Goal: Information Seeking & Learning: Learn about a topic

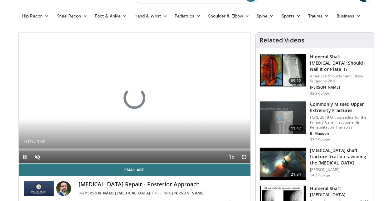
scroll to position [19, 0]
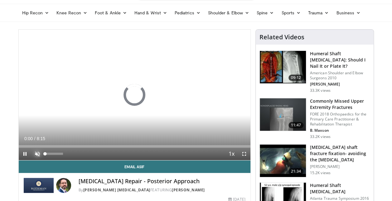
click at [37, 153] on span "Video Player" at bounding box center [37, 153] width 12 height 12
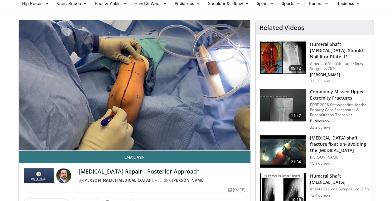
scroll to position [24, 0]
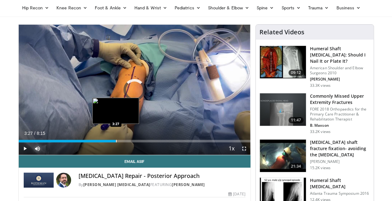
click at [116, 140] on div "Progress Bar" at bounding box center [116, 141] width 1 height 2
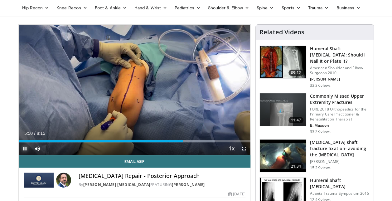
click at [26, 149] on span "Video Player" at bounding box center [25, 148] width 12 height 12
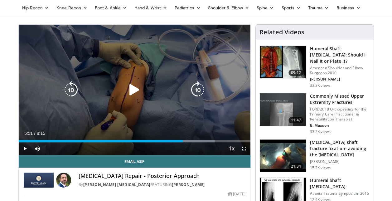
scroll to position [0, 0]
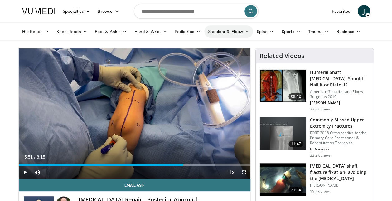
click at [245, 33] on icon at bounding box center [247, 31] width 4 height 4
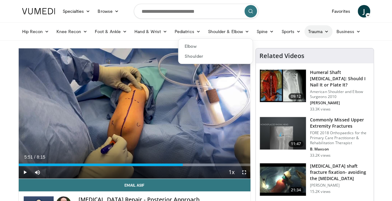
click at [325, 33] on icon at bounding box center [326, 31] width 4 height 4
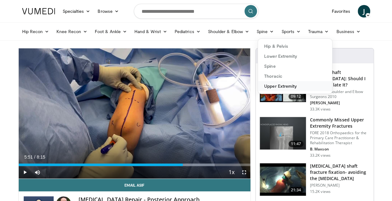
click at [290, 85] on link "Upper Extremity" at bounding box center [295, 86] width 74 height 10
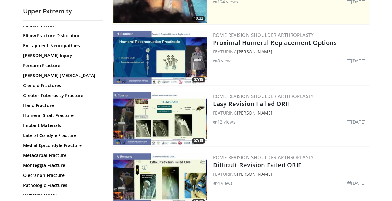
scroll to position [87, 0]
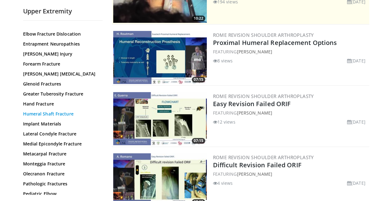
click at [44, 115] on link "Humeral Shaft Fracture" at bounding box center [61, 114] width 76 height 6
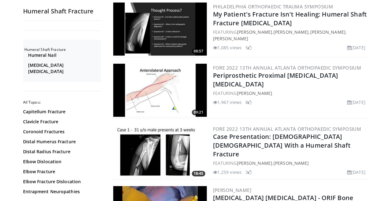
scroll to position [1314, 0]
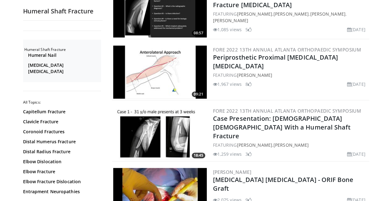
click at [157, 46] on img at bounding box center [160, 72] width 94 height 53
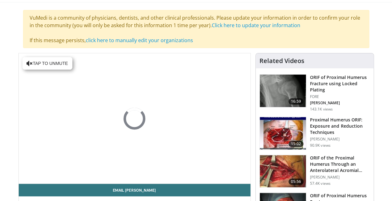
scroll to position [45, 0]
